Goal: Transaction & Acquisition: Purchase product/service

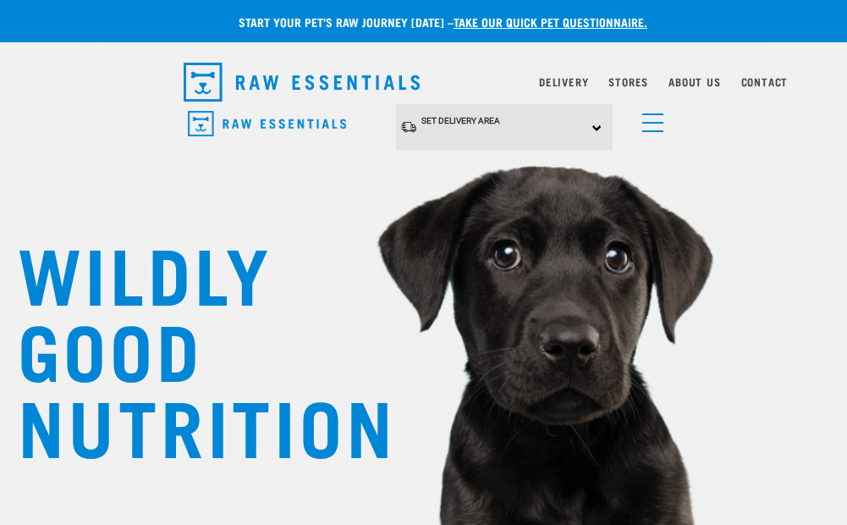
click at [594, 126] on div "Set Delivery Area North Island South Island" at bounding box center [504, 127] width 217 height 47
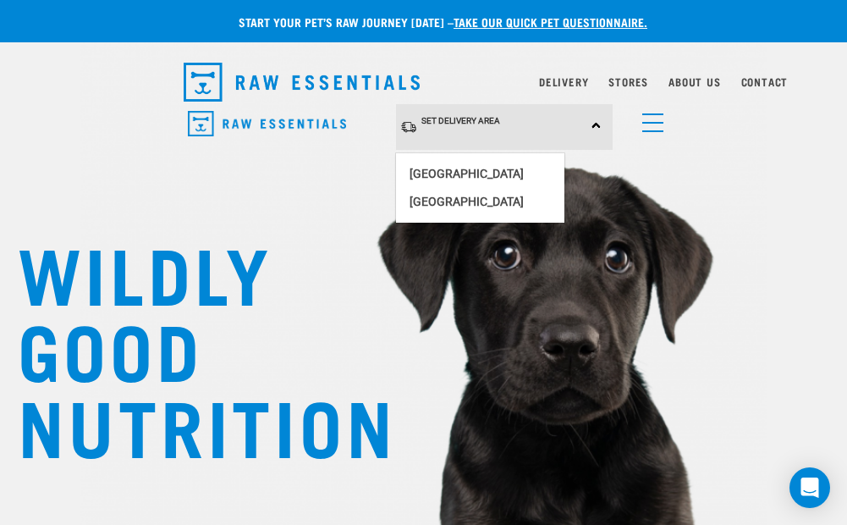
click at [706, 134] on nav "Set Delivery Area North Island South Island Dog Shop All Dog Cat" at bounding box center [423, 138] width 847 height 68
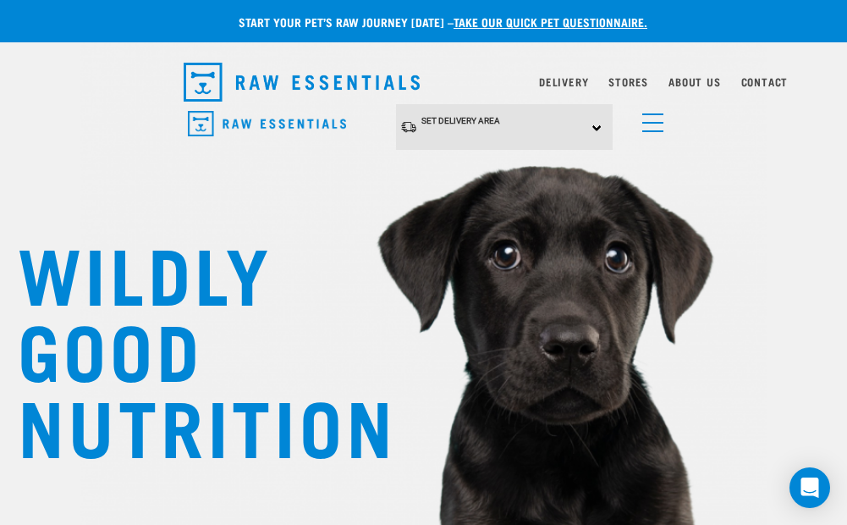
click at [653, 128] on link "menu" at bounding box center [649, 118] width 30 height 30
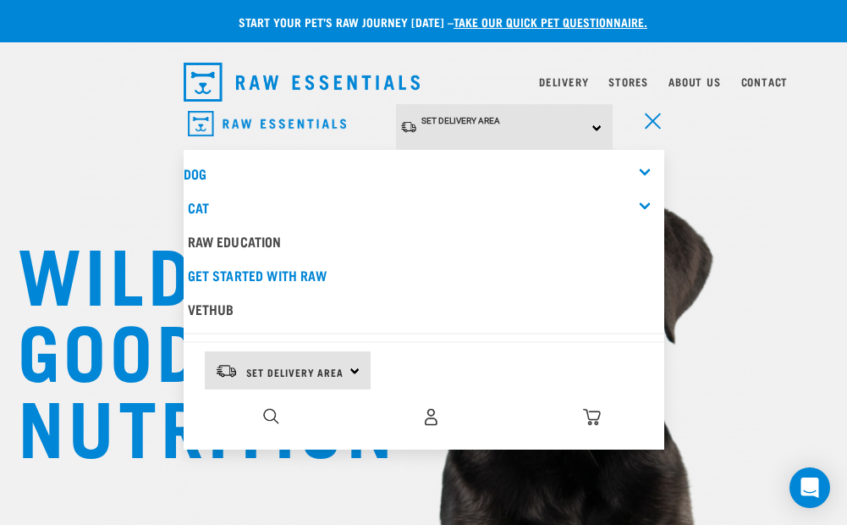
click at [650, 161] on div "Dog" at bounding box center [424, 174] width 481 height 34
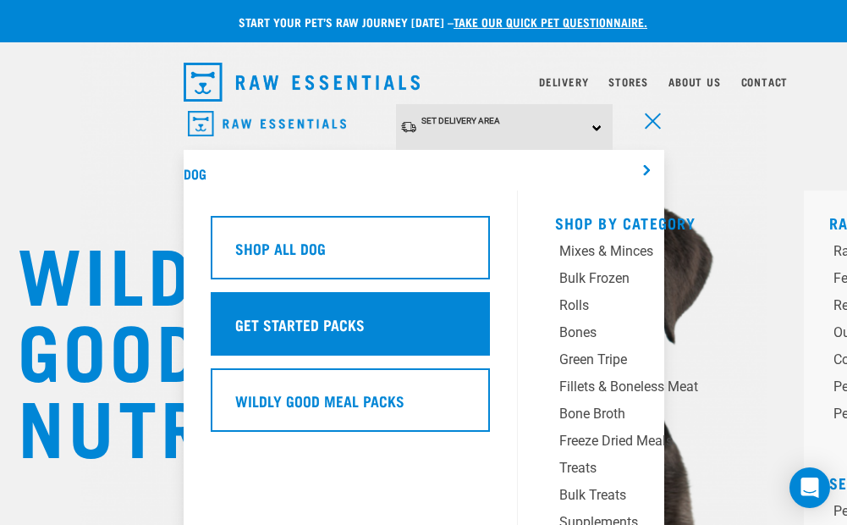
click at [284, 313] on h5 "Get Started Packs" at bounding box center [300, 324] width 130 height 22
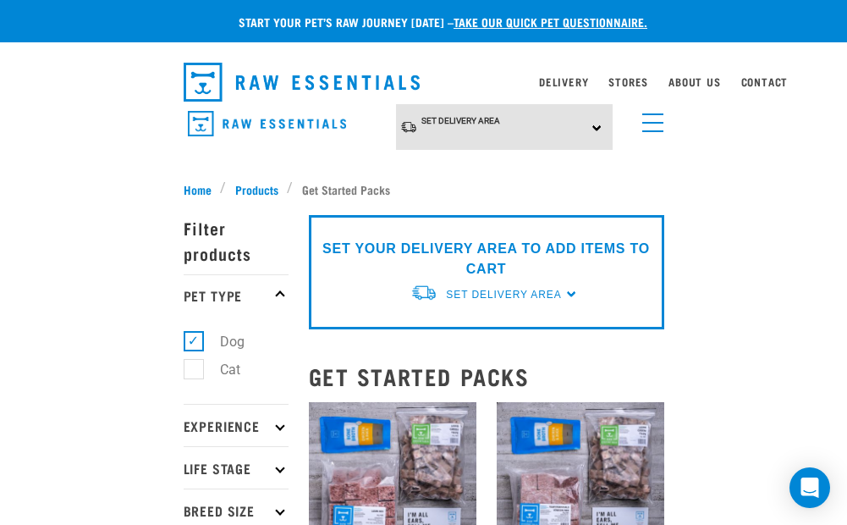
click at [654, 123] on span "menu" at bounding box center [653, 123] width 21 height 2
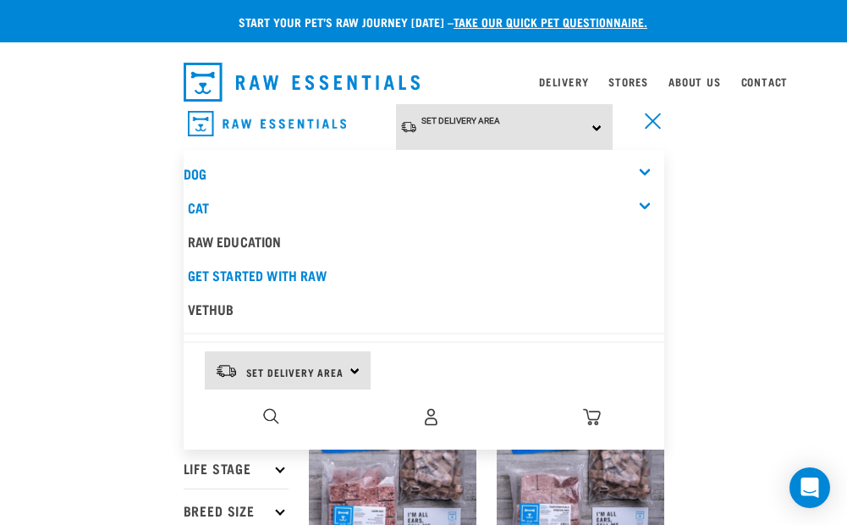
click at [648, 164] on div "Dog" at bounding box center [424, 174] width 481 height 34
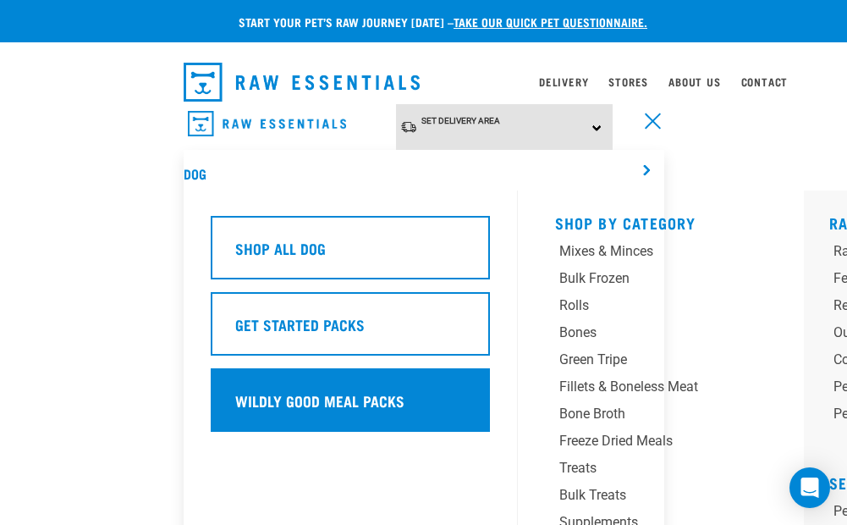
click at [309, 395] on h5 "Wildly Good Meal Packs" at bounding box center [319, 400] width 169 height 22
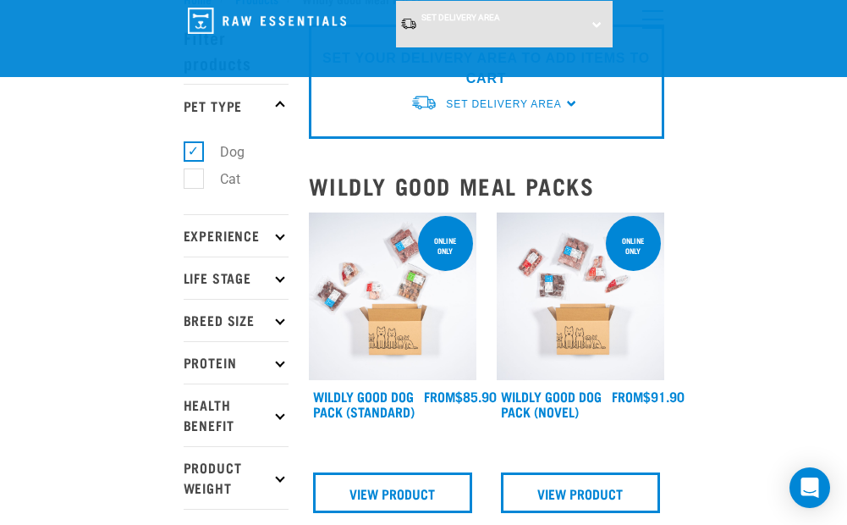
scroll to position [85, 0]
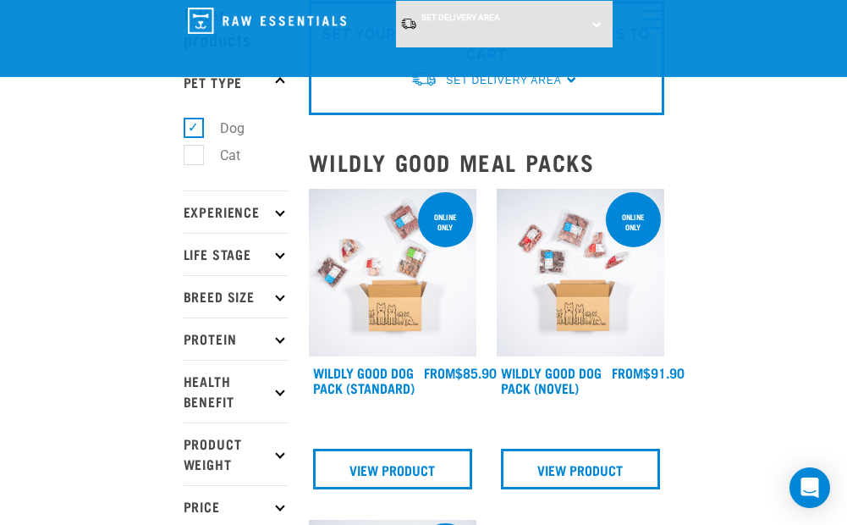
click at [419, 278] on img at bounding box center [393, 273] width 168 height 168
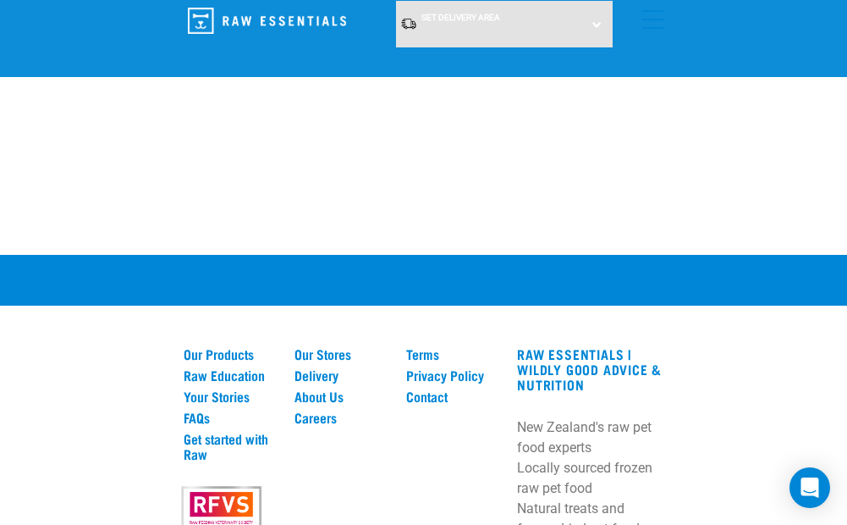
scroll to position [2482, 0]
